Goal: Check status: Check status

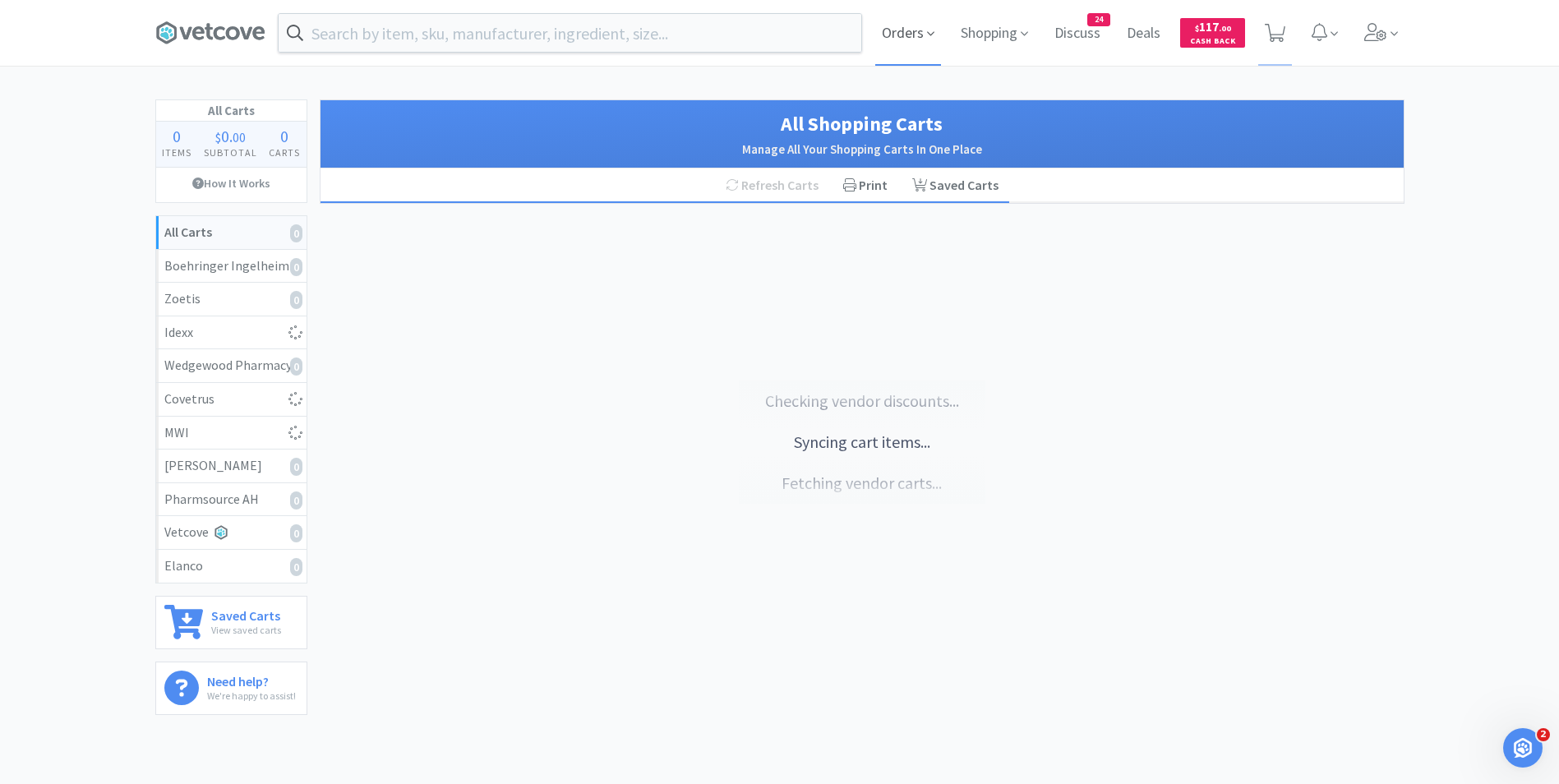
click at [918, 36] on span "Orders" at bounding box center [908, 33] width 66 height 66
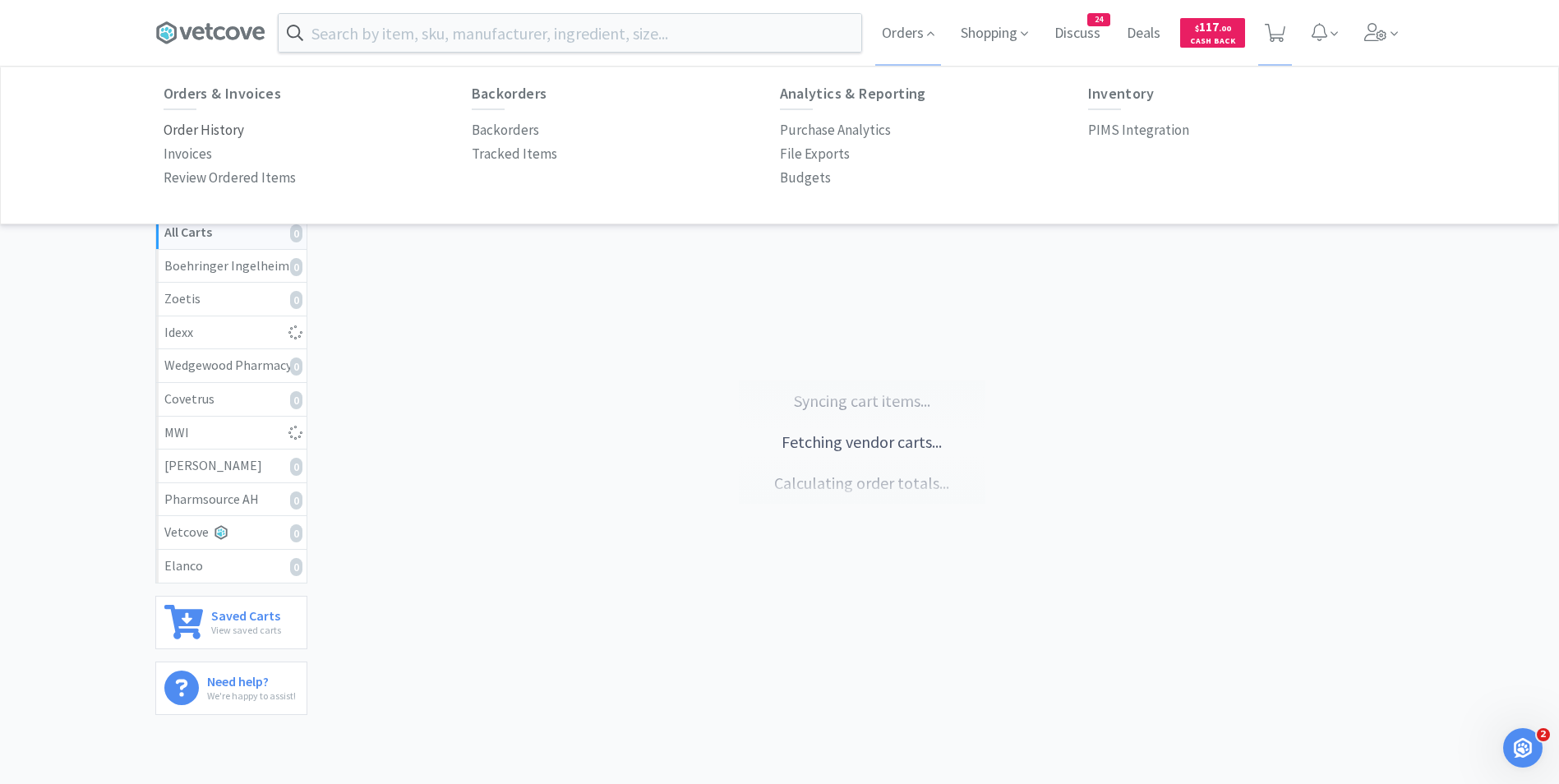
click at [198, 128] on p "Order History" at bounding box center [204, 130] width 81 height 22
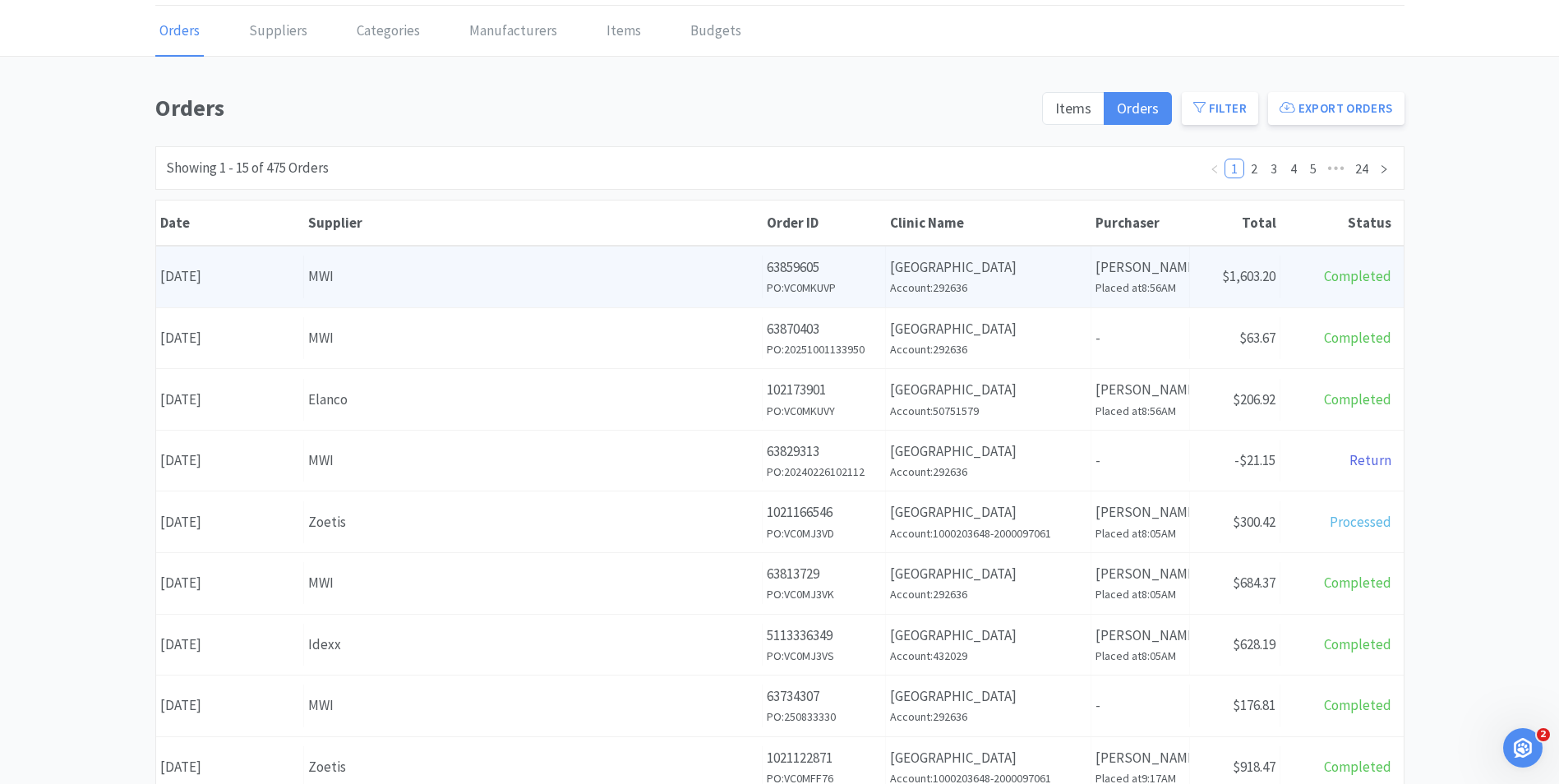
scroll to position [82, 0]
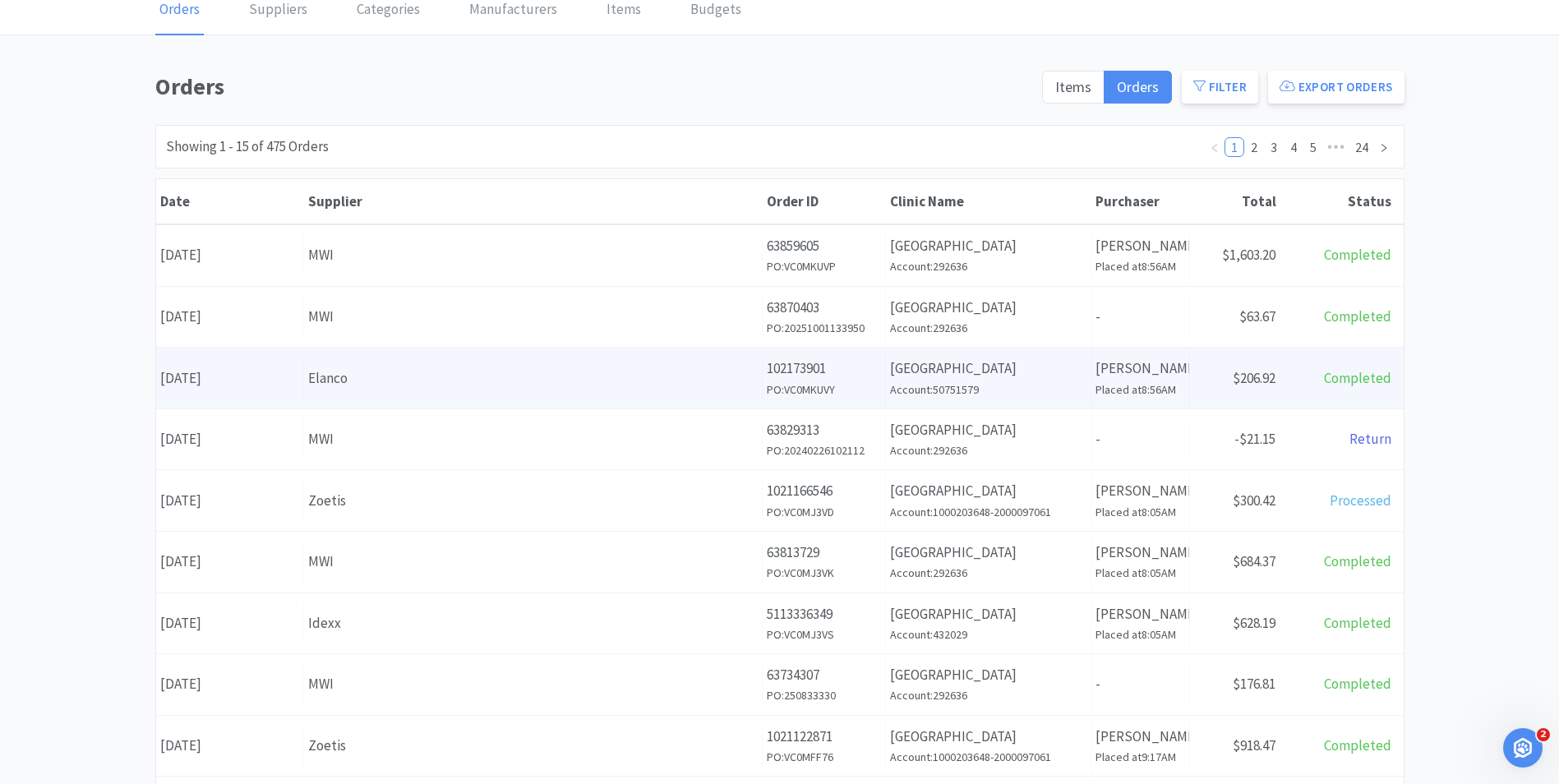
click at [251, 385] on div "Date [DATE]" at bounding box center [230, 378] width 148 height 42
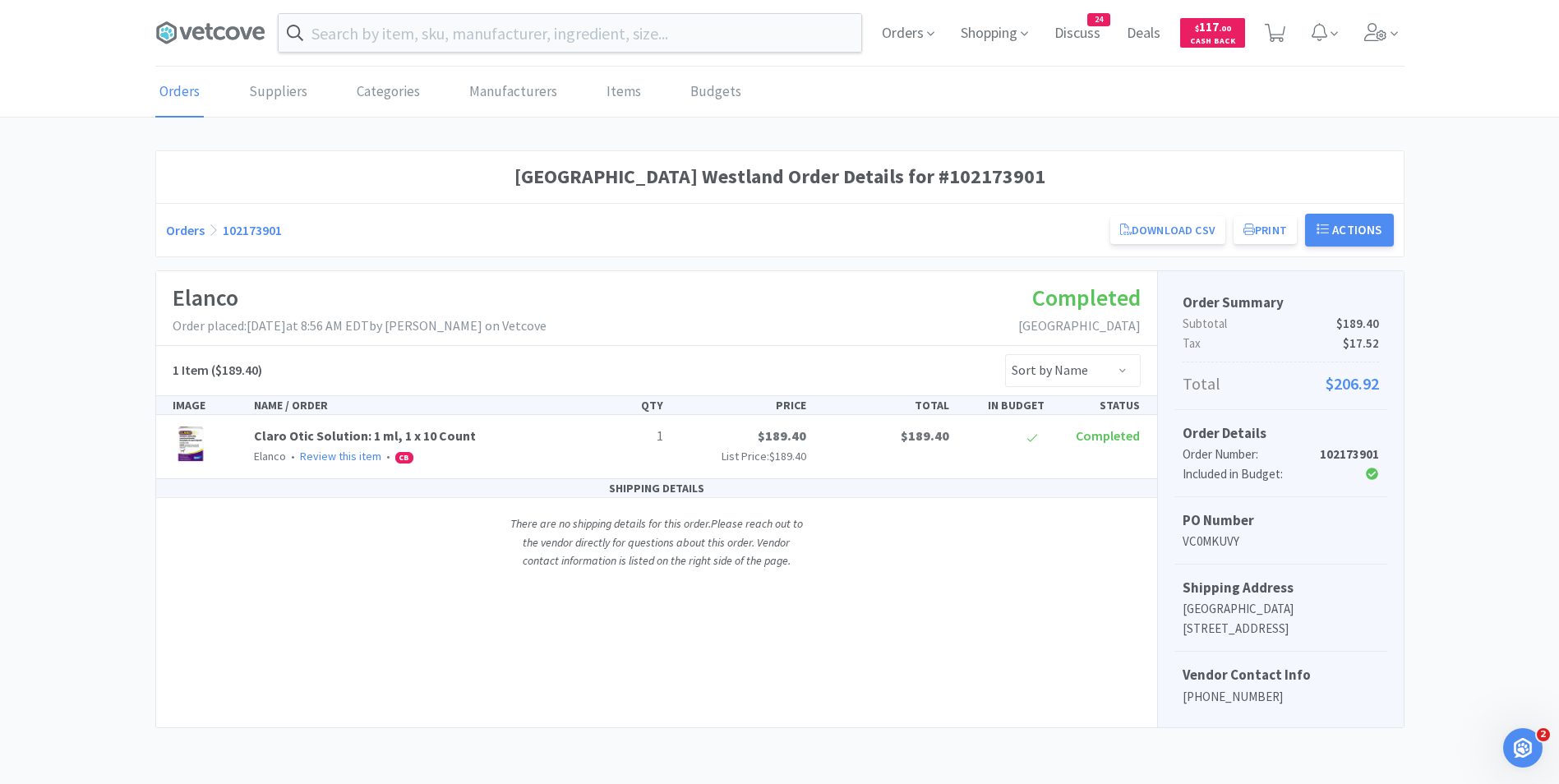
click at [173, 92] on link "Orders" at bounding box center [180, 93] width 49 height 51
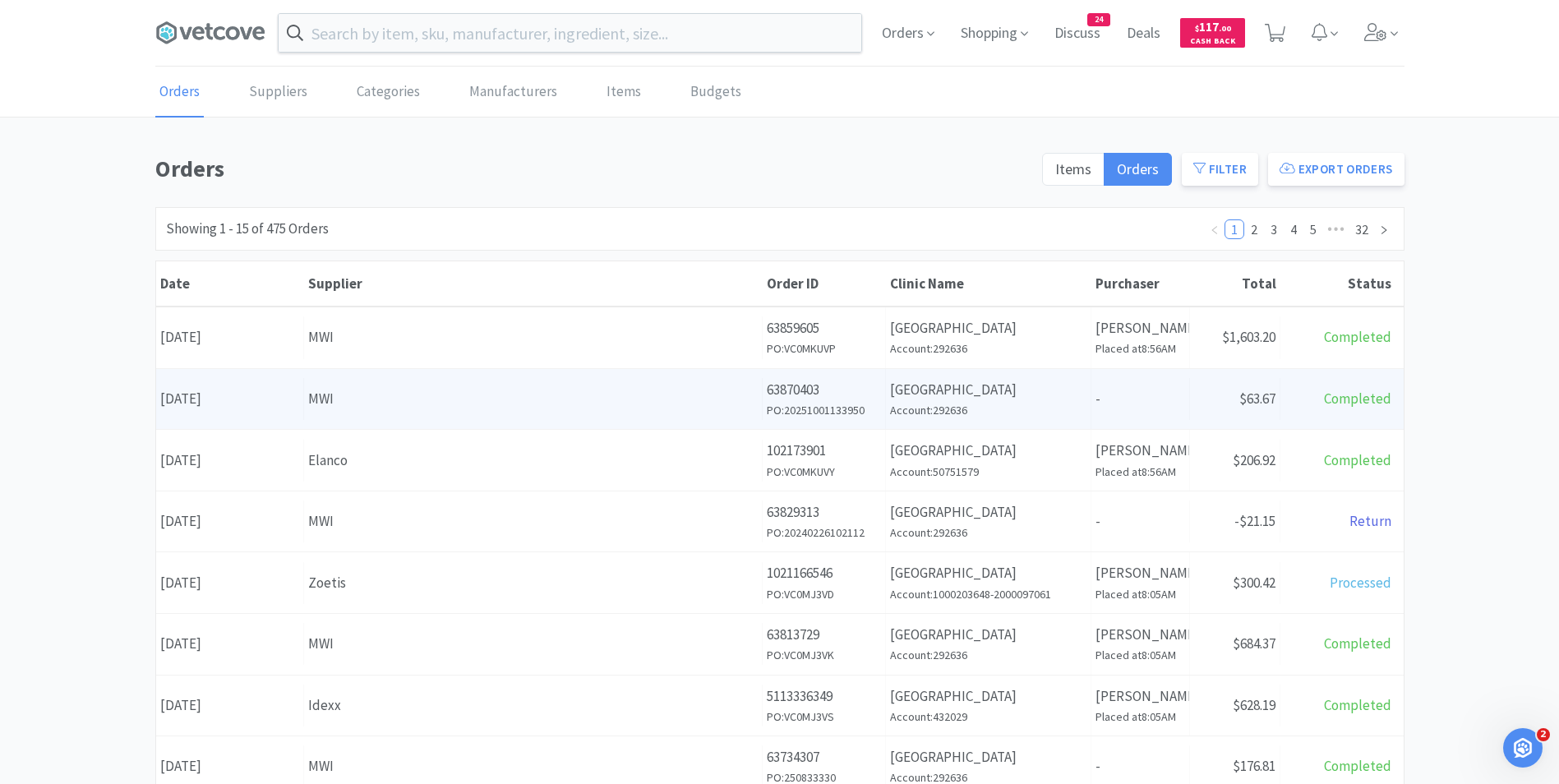
click at [247, 408] on div "Date [DATE]" at bounding box center [230, 399] width 148 height 42
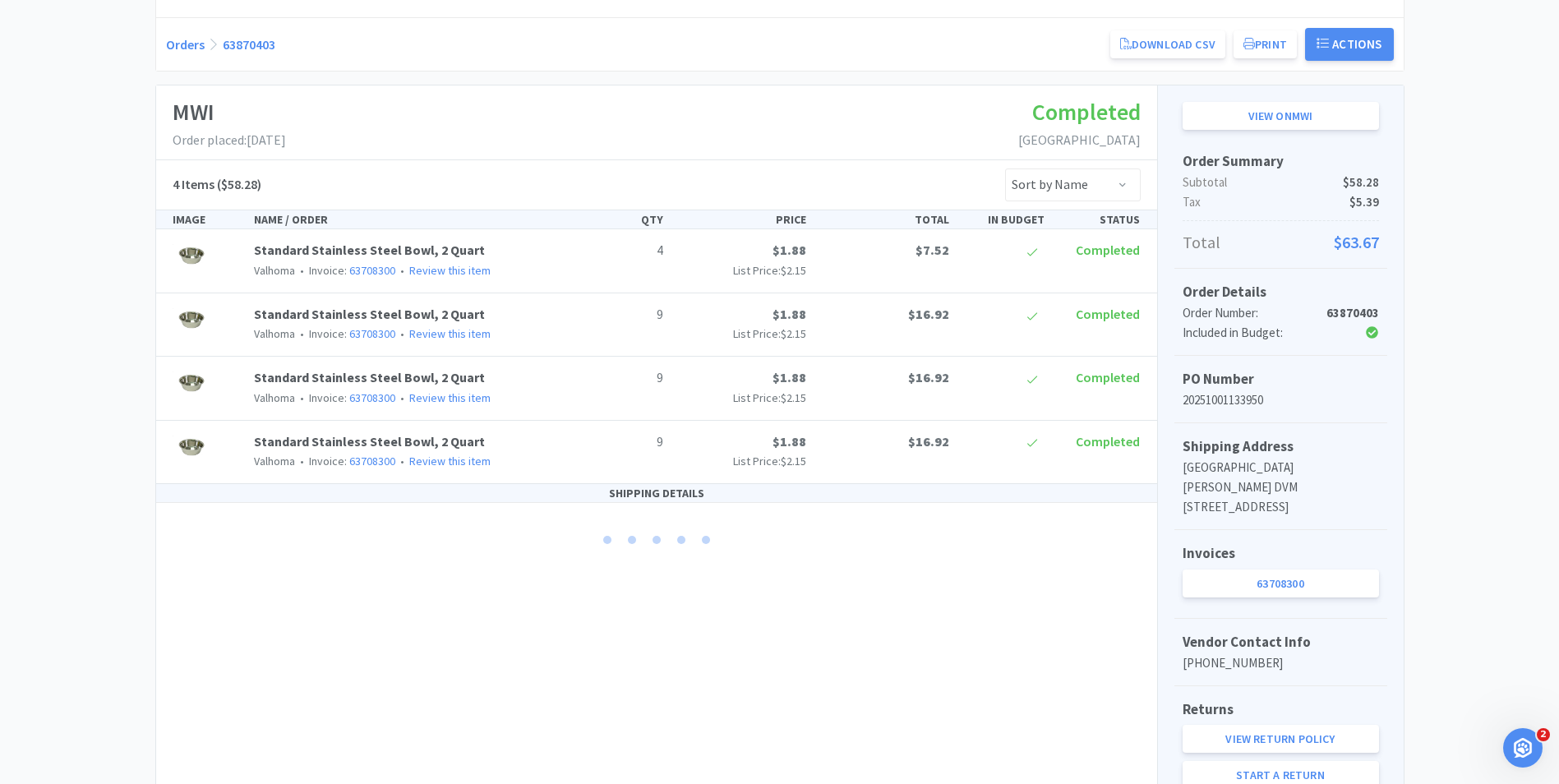
scroll to position [270, 0]
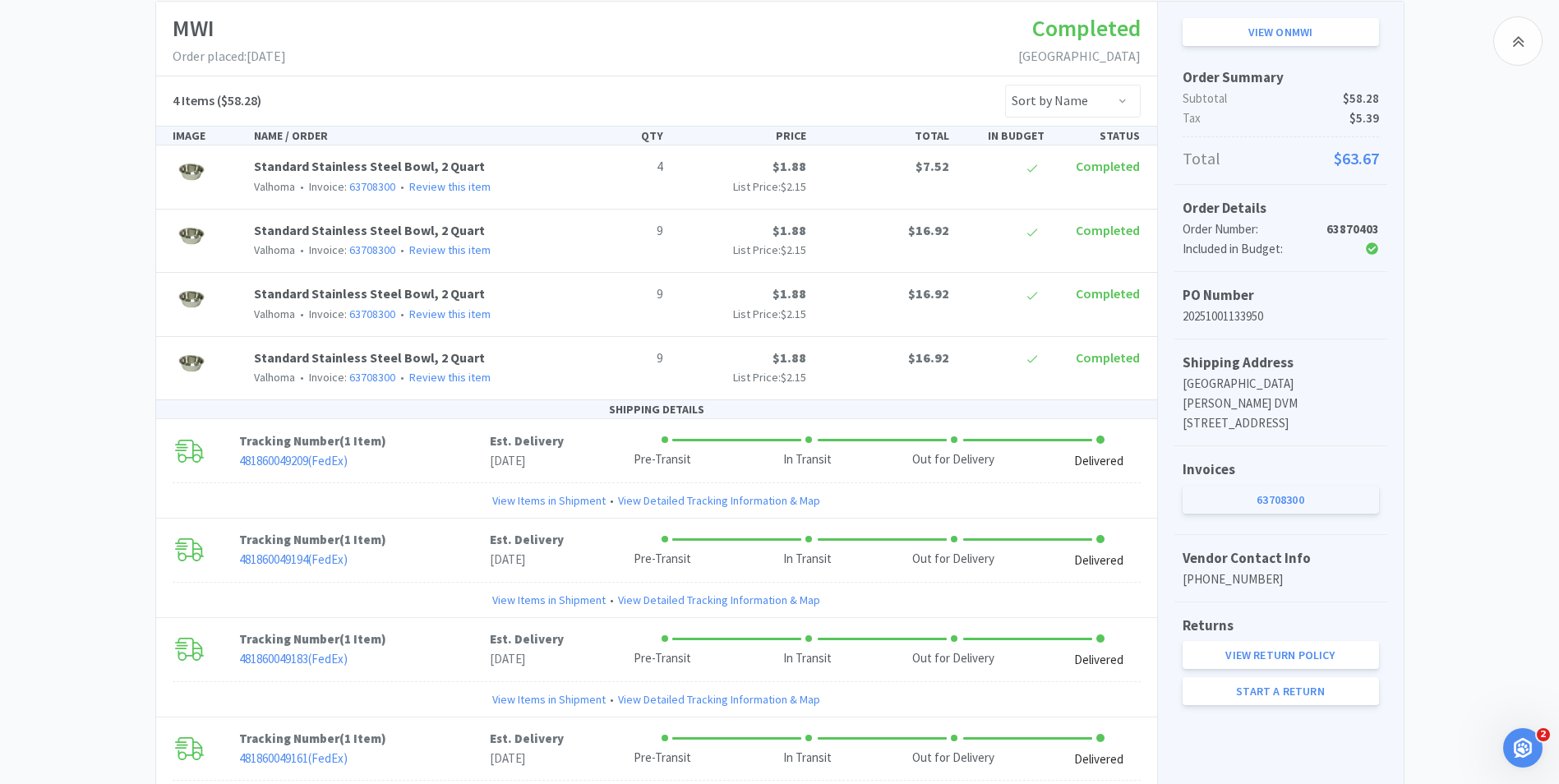
click at [1245, 504] on link "63708300" at bounding box center [1282, 500] width 197 height 28
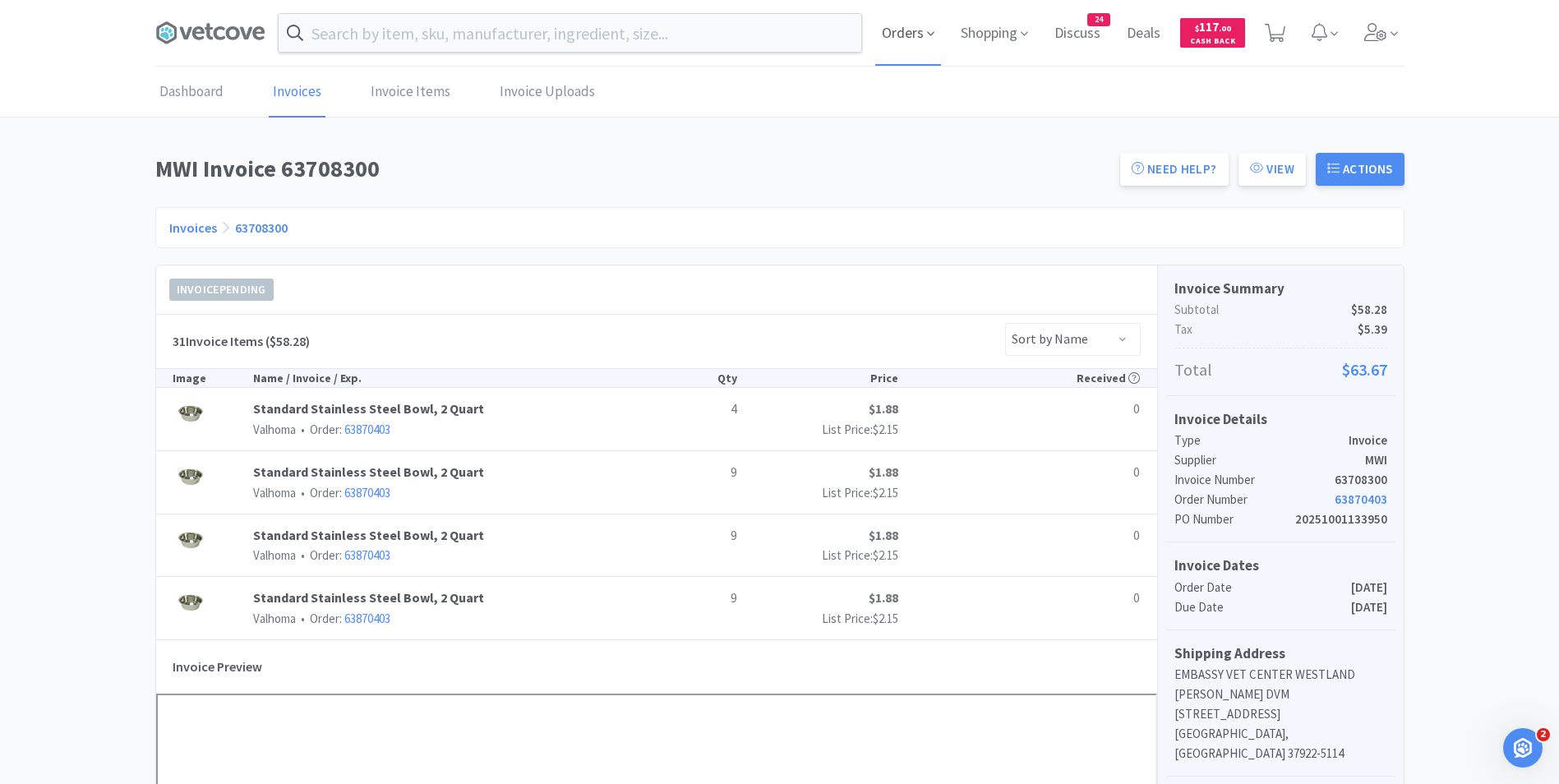
click at [903, 41] on span "Orders" at bounding box center [908, 33] width 66 height 66
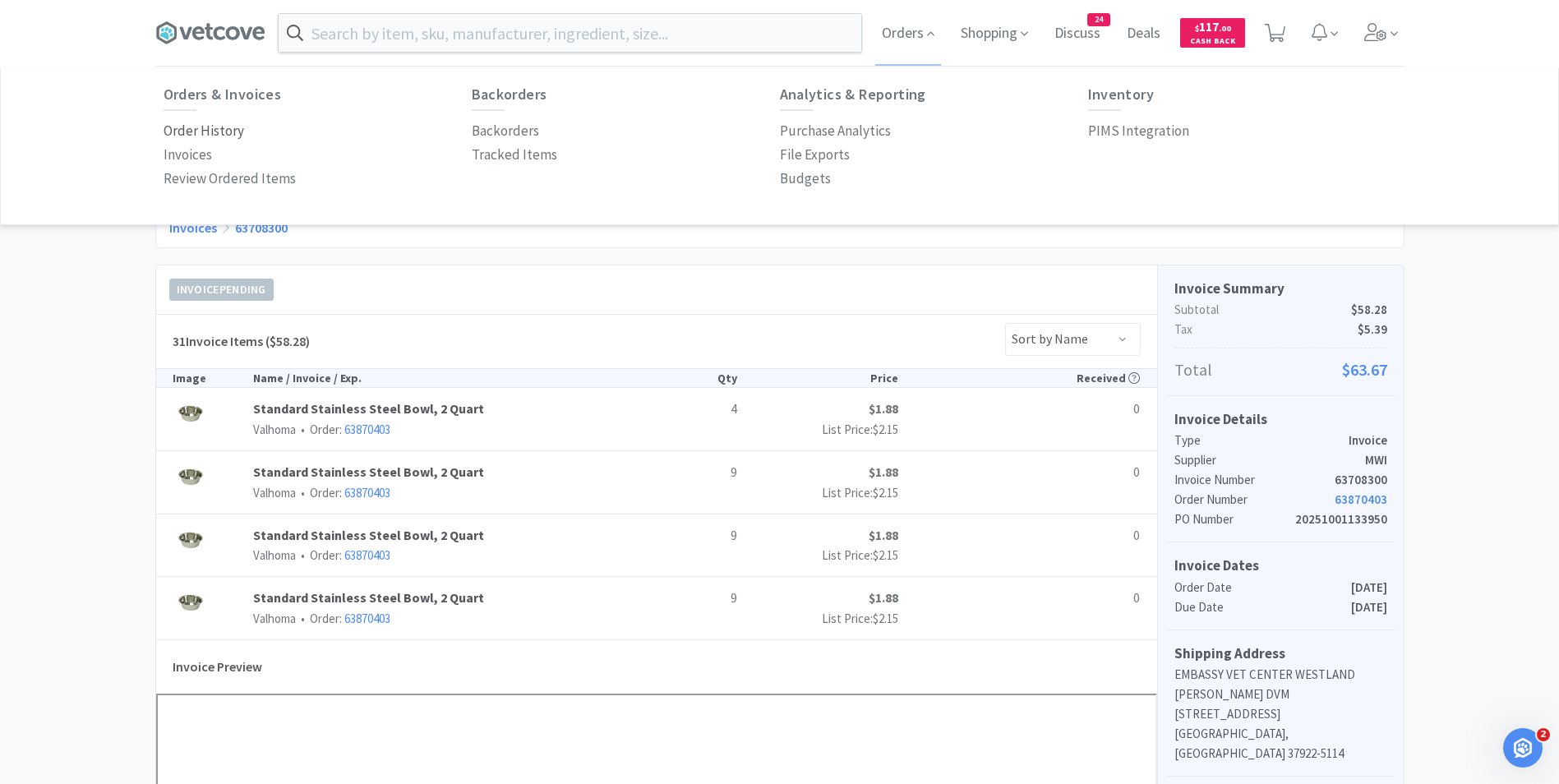
click at [212, 131] on p "Order History" at bounding box center [204, 131] width 81 height 22
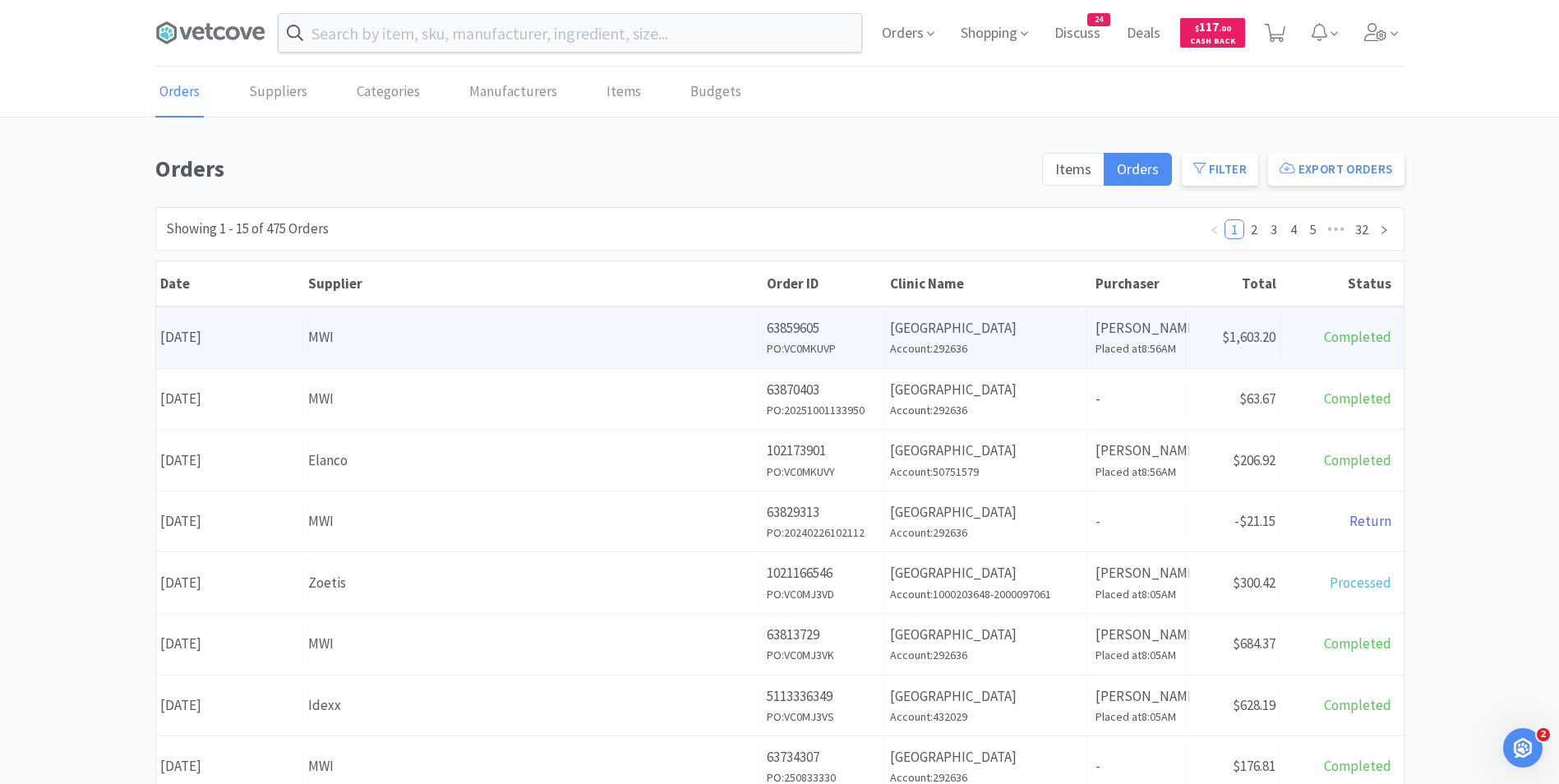
click at [227, 348] on div "Date [DATE]" at bounding box center [230, 337] width 148 height 42
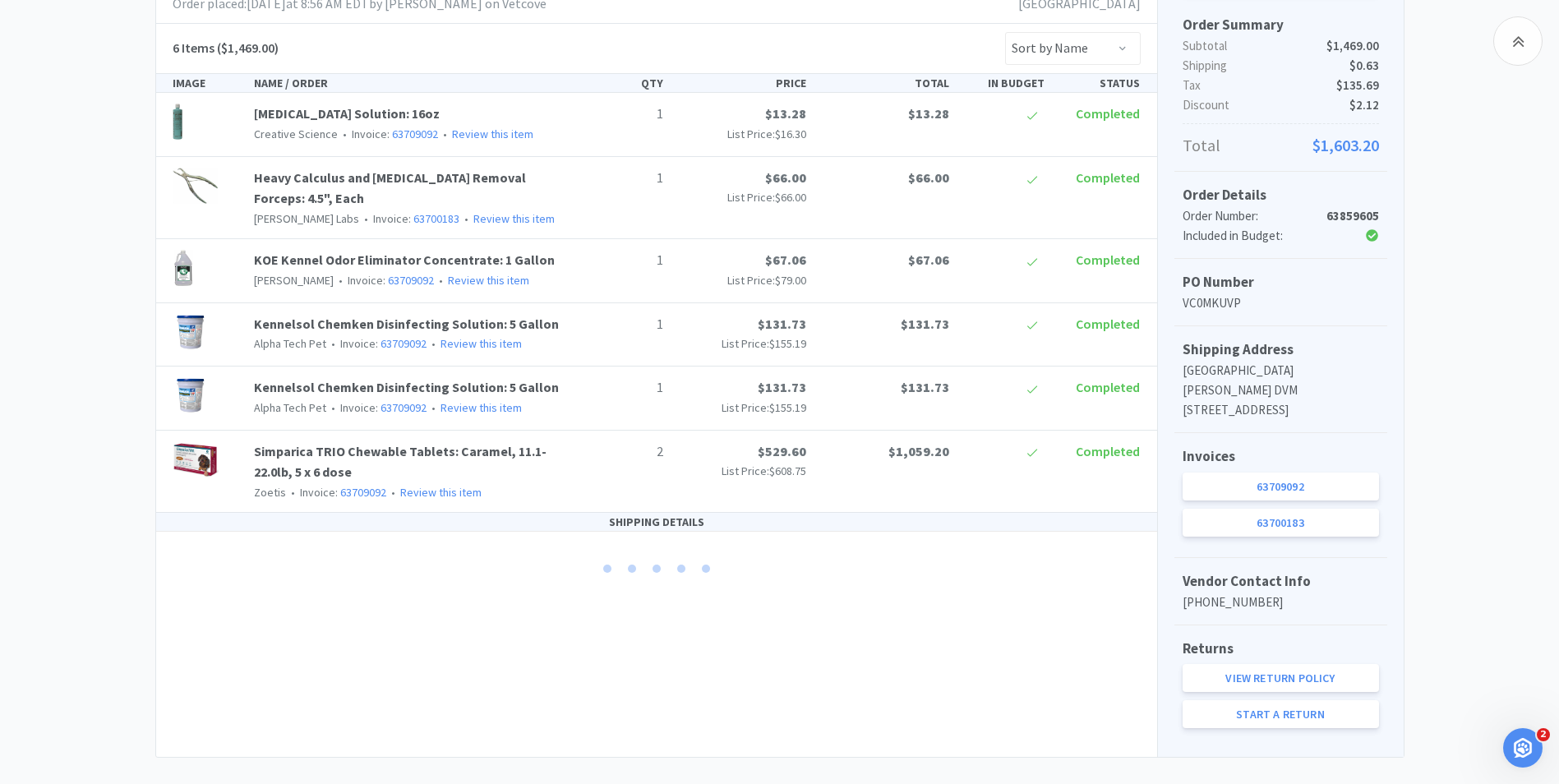
scroll to position [329, 0]
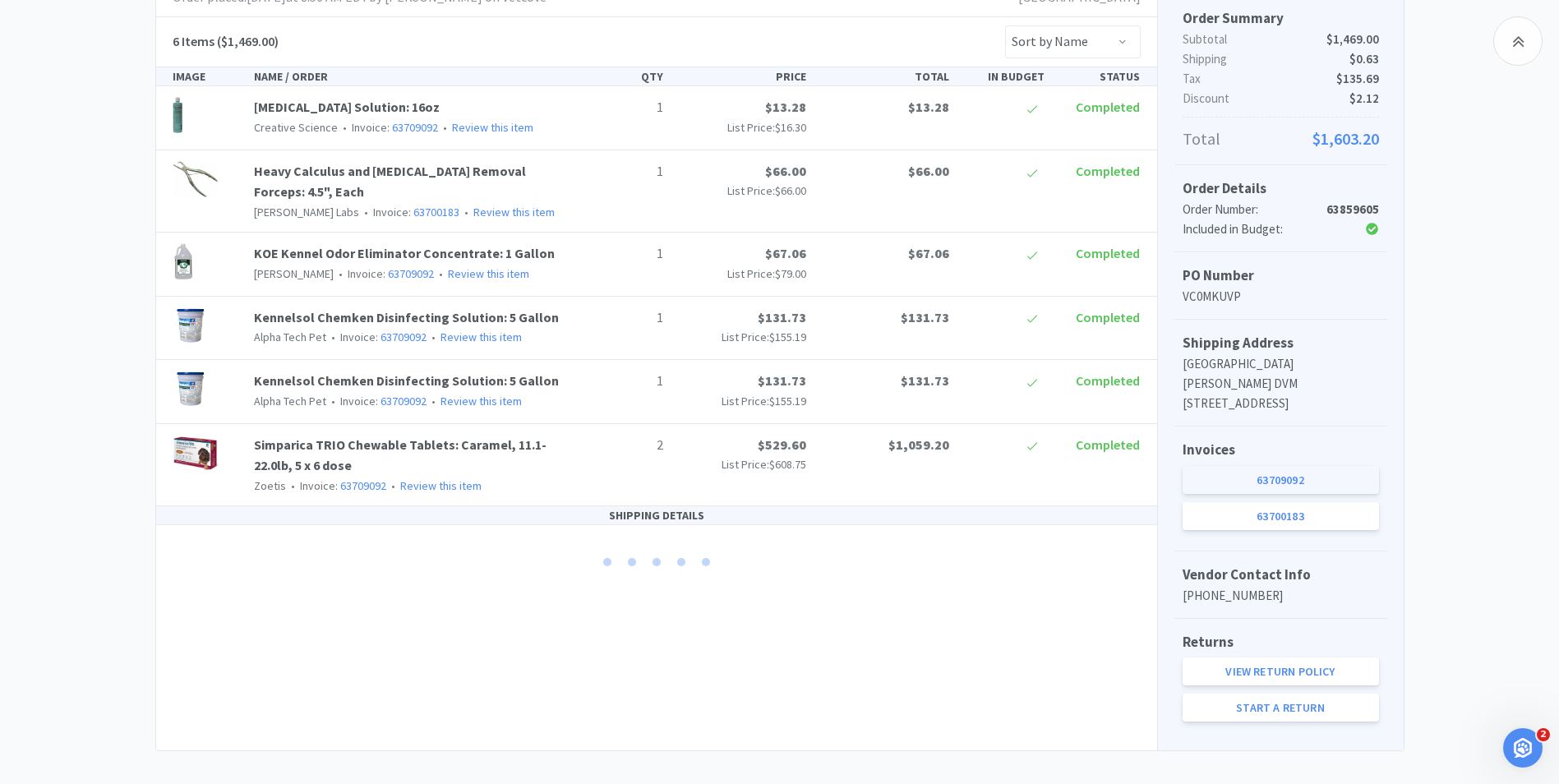
click at [1249, 484] on link "63709092" at bounding box center [1282, 480] width 197 height 28
